Goal: Information Seeking & Learning: Learn about a topic

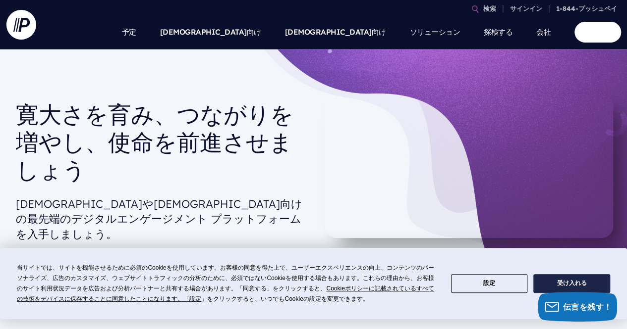
click at [559, 284] on font "受け入れる" at bounding box center [572, 283] width 30 height 7
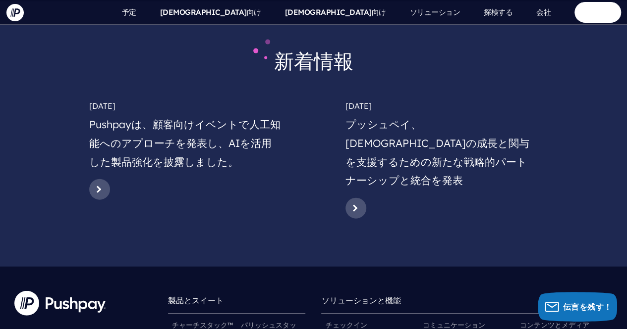
scroll to position [4849, 0]
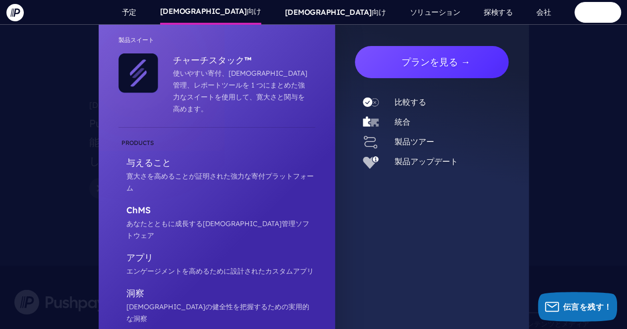
click at [416, 72] on link "プランを見る →" at bounding box center [436, 62] width 146 height 32
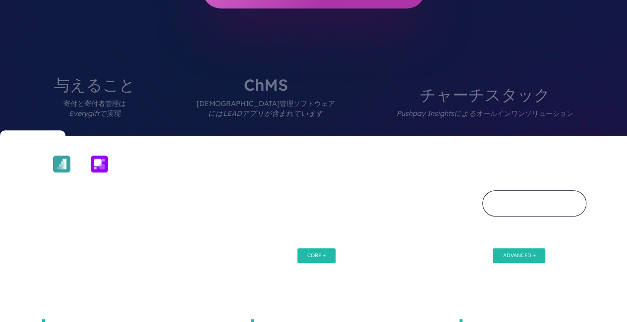
scroll to position [384, 0]
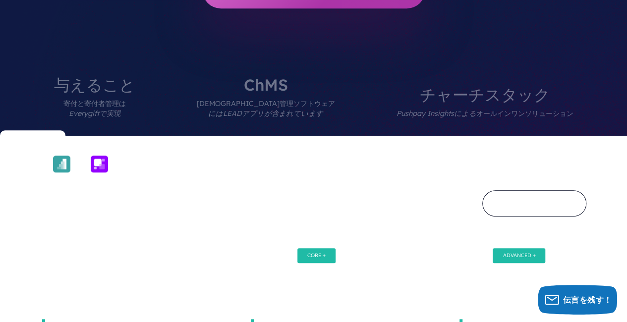
click at [273, 93] on span "[DEMOGRAPHIC_DATA]管理ソフトウェア にはLEADアプリが含まれています" at bounding box center [266, 114] width 138 height 43
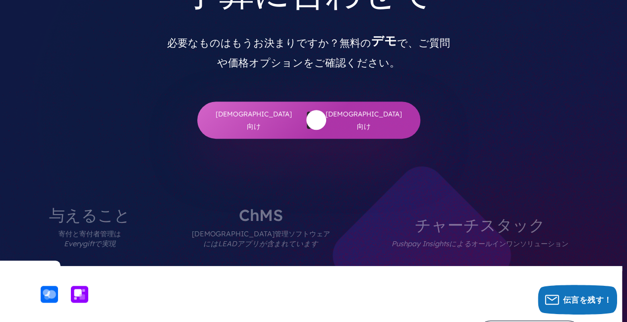
scroll to position [253, 5]
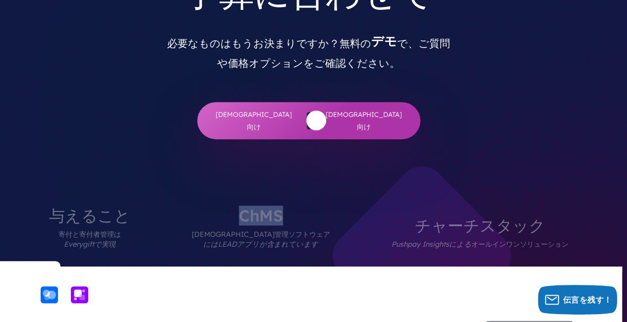
drag, startPoint x: 237, startPoint y: 177, endPoint x: 277, endPoint y: 175, distance: 40.2
click at [277, 206] on font "ChMS" at bounding box center [261, 216] width 44 height 20
copy font "ChMS"
